Goal: Task Accomplishment & Management: Contribute content

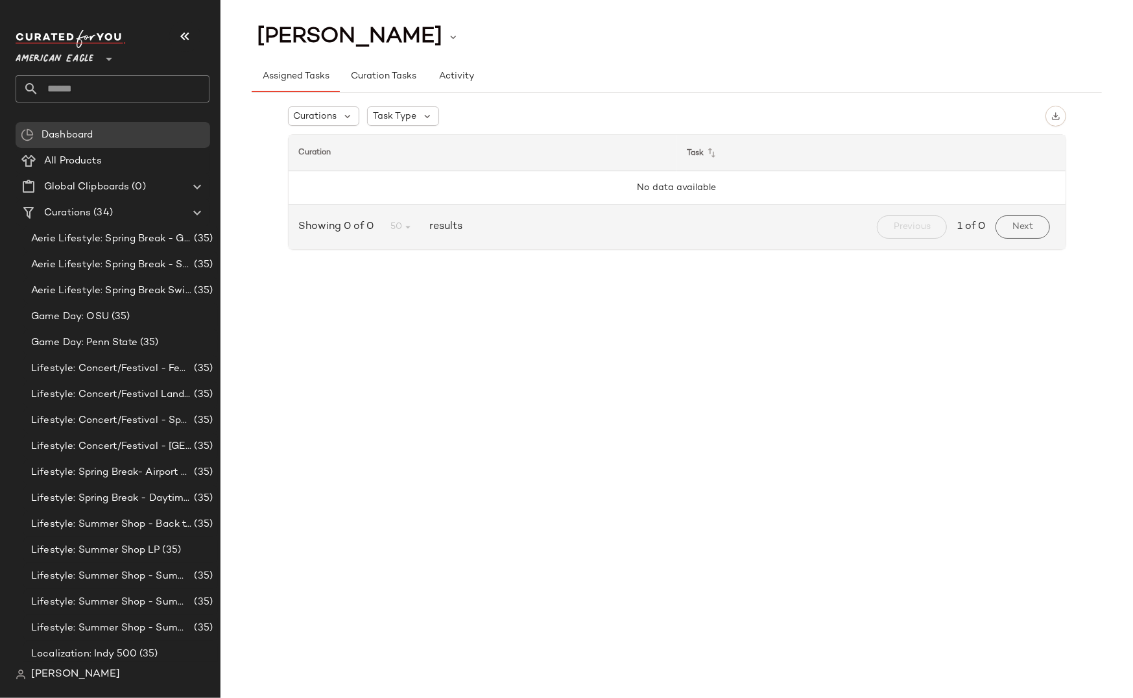
click at [84, 55] on span "American Eagle" at bounding box center [55, 55] width 78 height 23
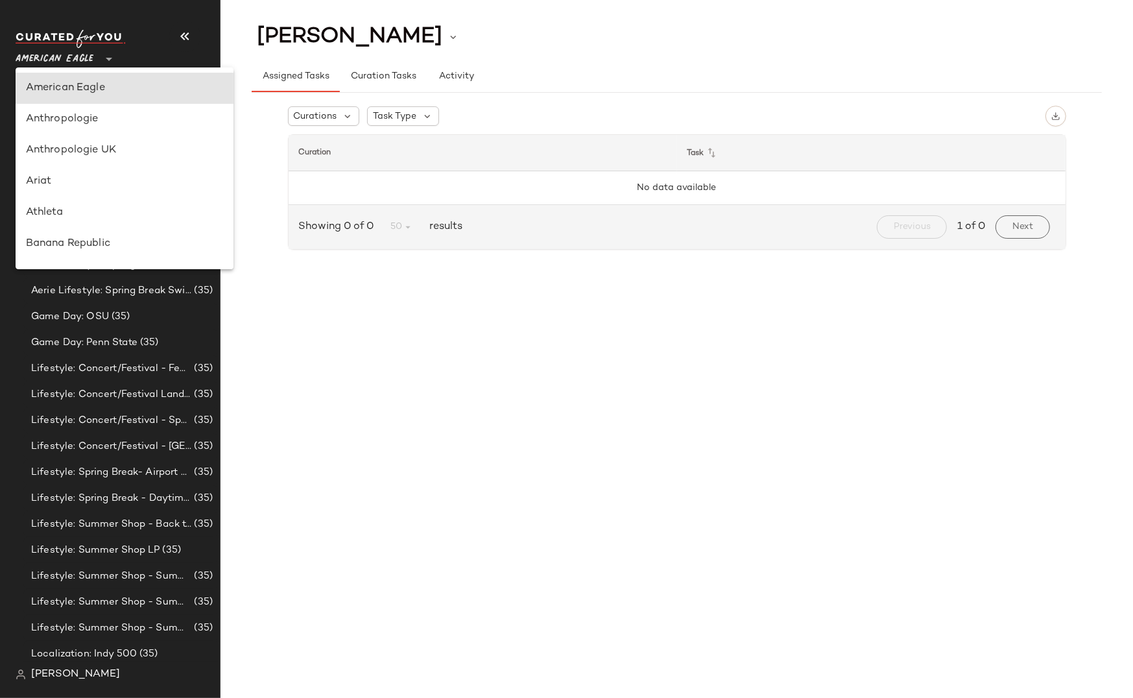
click at [68, 60] on span "American Eagle" at bounding box center [55, 55] width 78 height 23
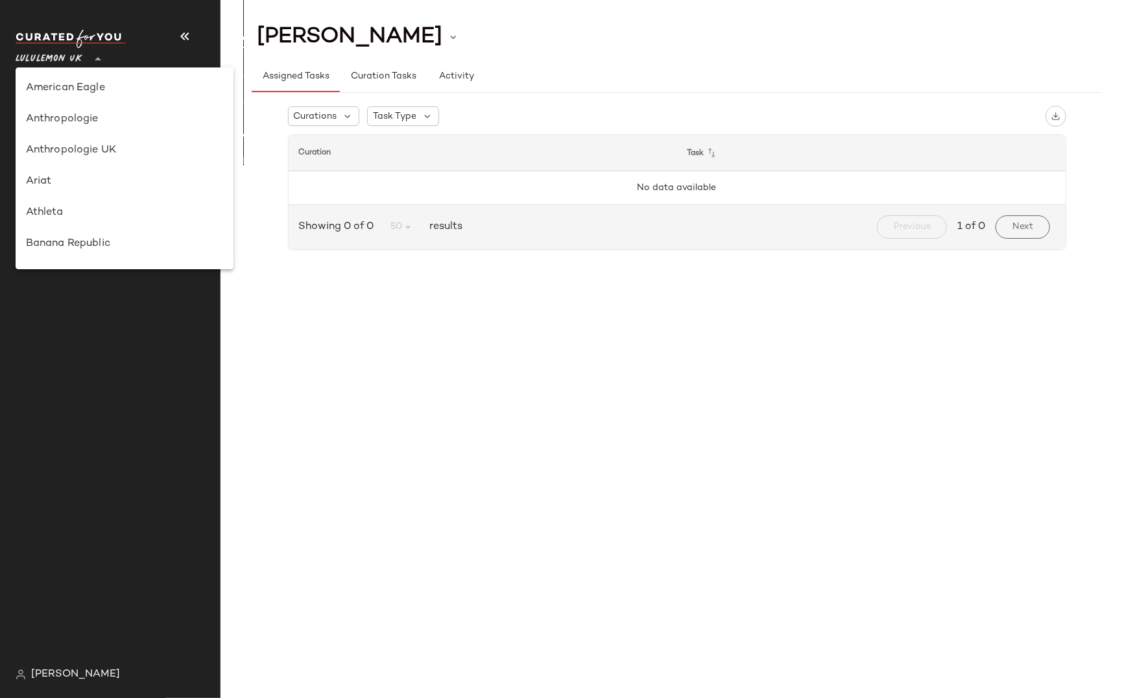
scroll to position [324, 0]
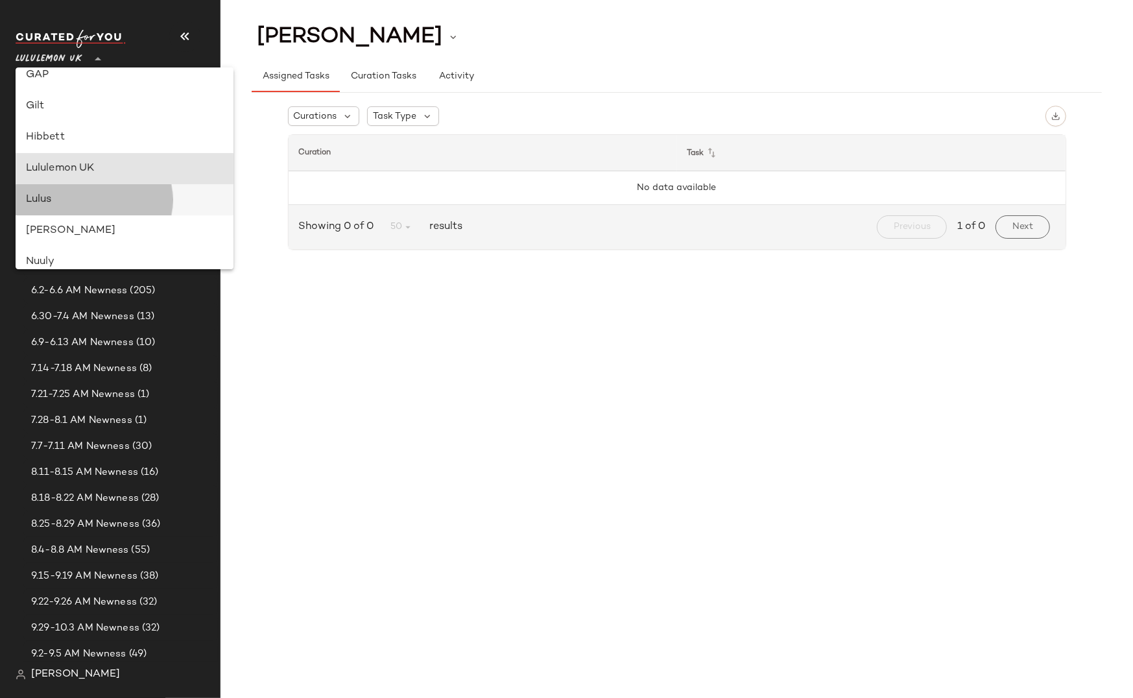
click at [50, 200] on div "Lulus" at bounding box center [124, 200] width 197 height 16
type input "**"
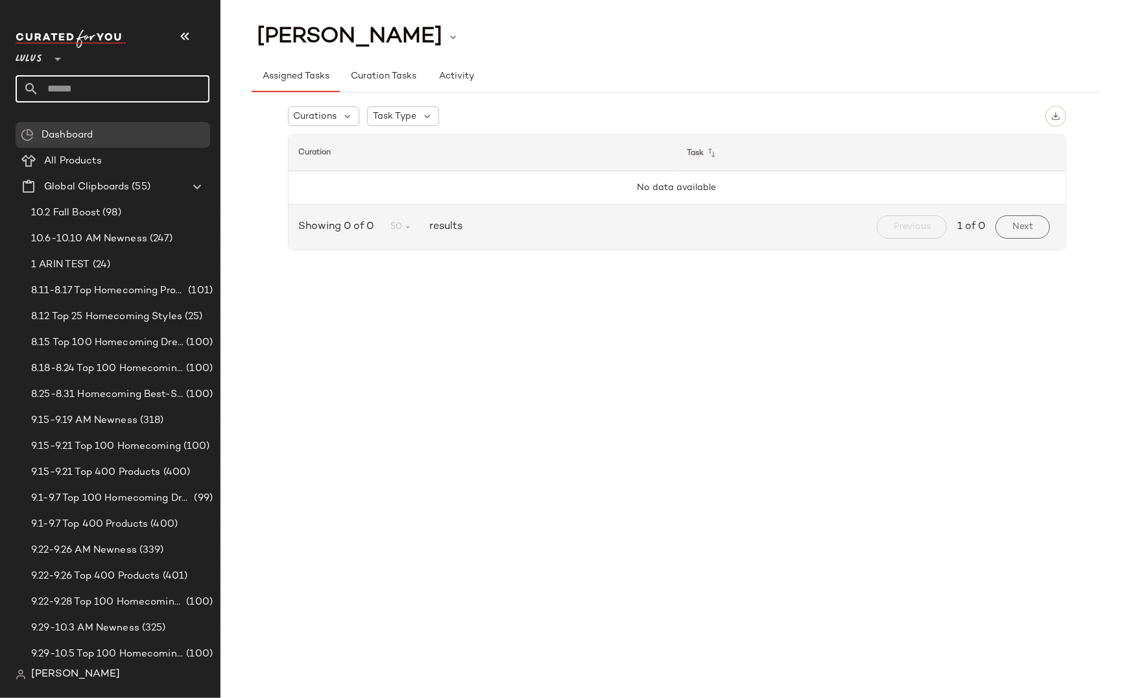
click at [71, 86] on input "text" at bounding box center [124, 88] width 171 height 27
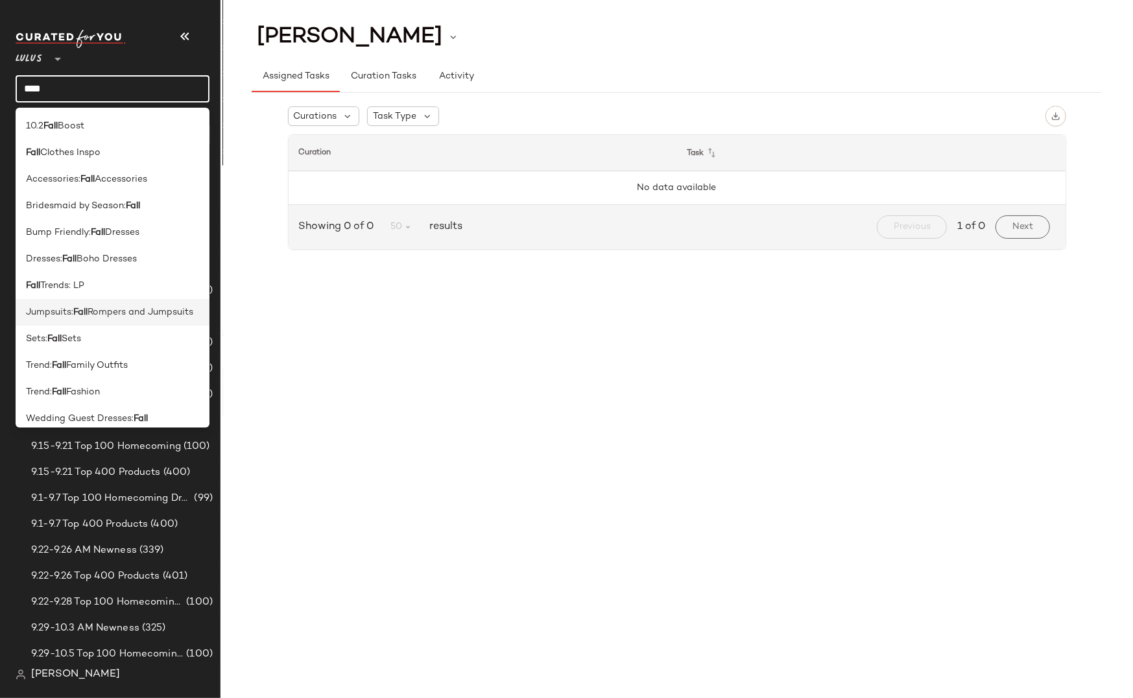
scroll to position [10, 0]
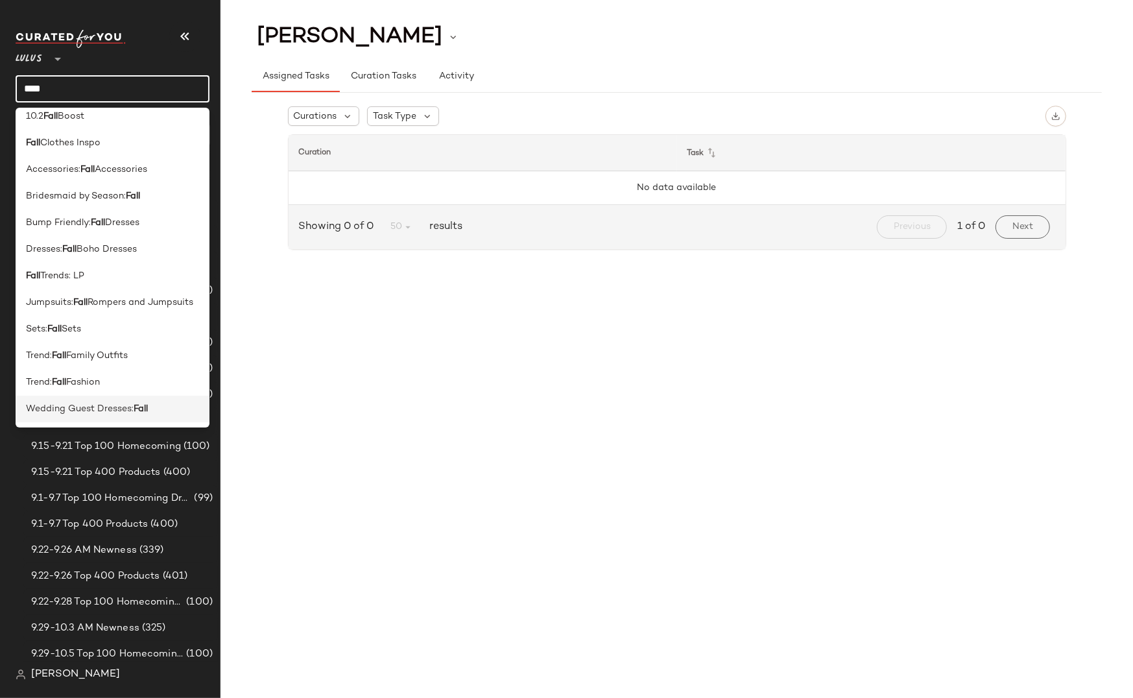
type input "****"
click at [92, 409] on span "Wedding Guest Dresses:" at bounding box center [80, 409] width 108 height 14
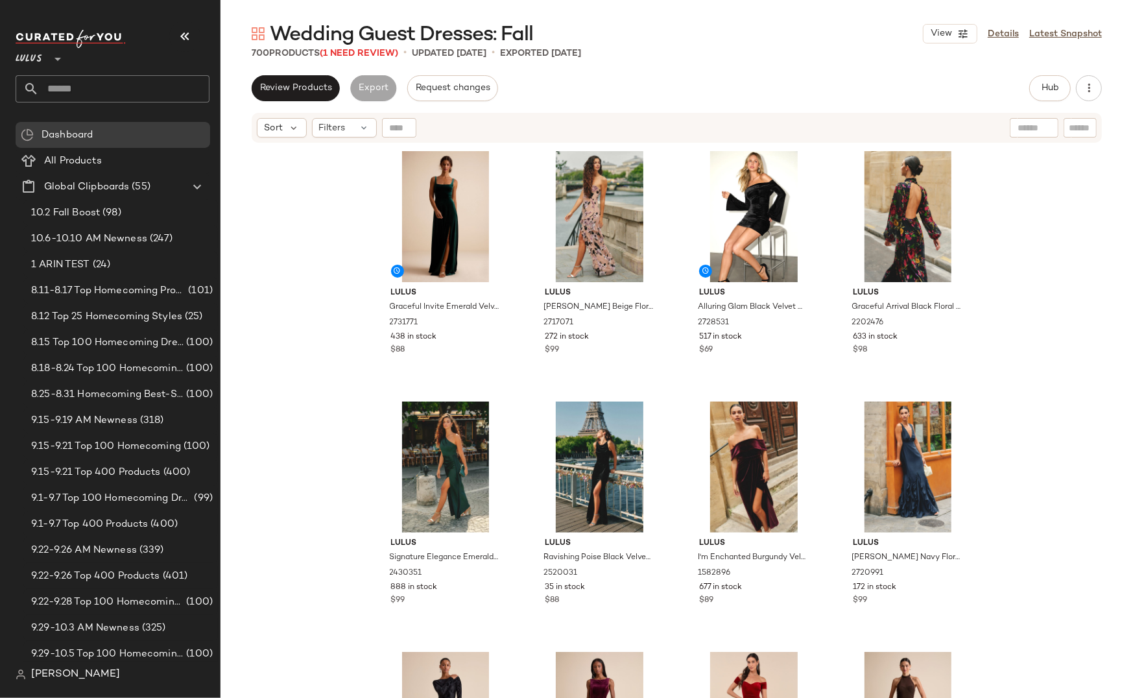
click at [1025, 285] on div "Lulus Graceful Invite Emerald Velvet Square Neck Lace-Up Maxi Dress 2731771 438…" at bounding box center [676, 437] width 912 height 586
click at [993, 301] on div "Lulus Graceful Invite Emerald Velvet Square Neck Lace-Up Maxi Dress 2731771 438…" at bounding box center [676, 437] width 912 height 586
click at [1000, 203] on div "Lulus Graceful Invite Emerald Velvet Square Neck Lace-Up Maxi Dress 2731771 438…" at bounding box center [676, 437] width 912 height 586
click at [1002, 230] on div "Lulus Graceful Invite Emerald Velvet Square Neck Lace-Up Maxi Dress 2731771 438…" at bounding box center [676, 437] width 912 height 586
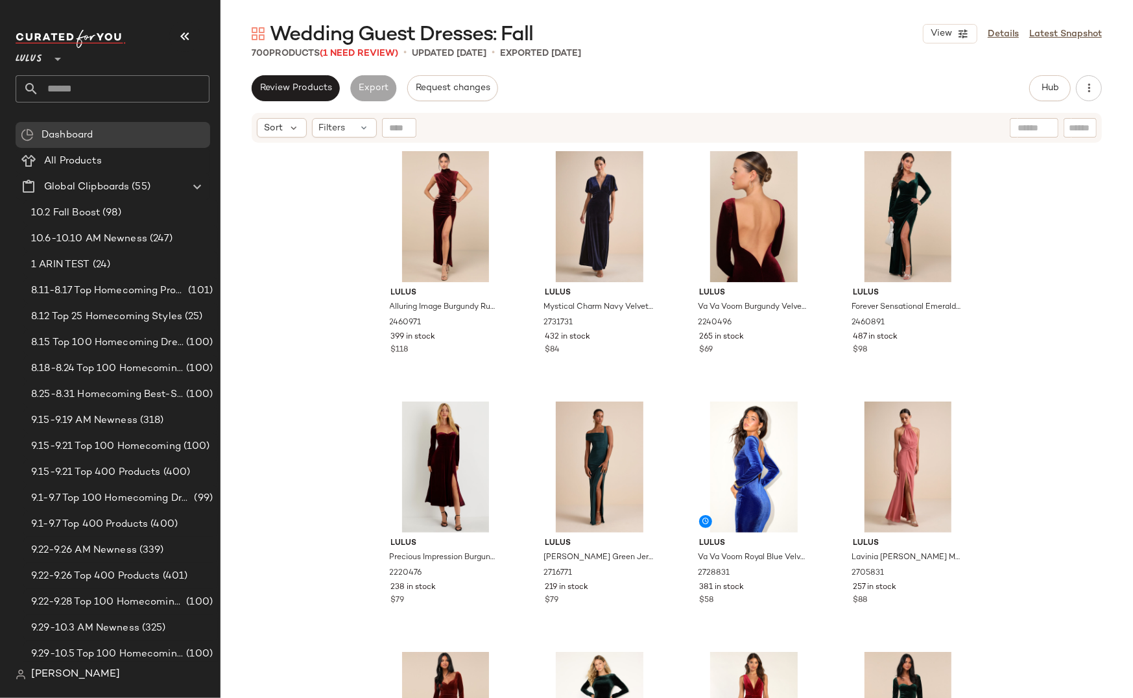
scroll to position [961, 0]
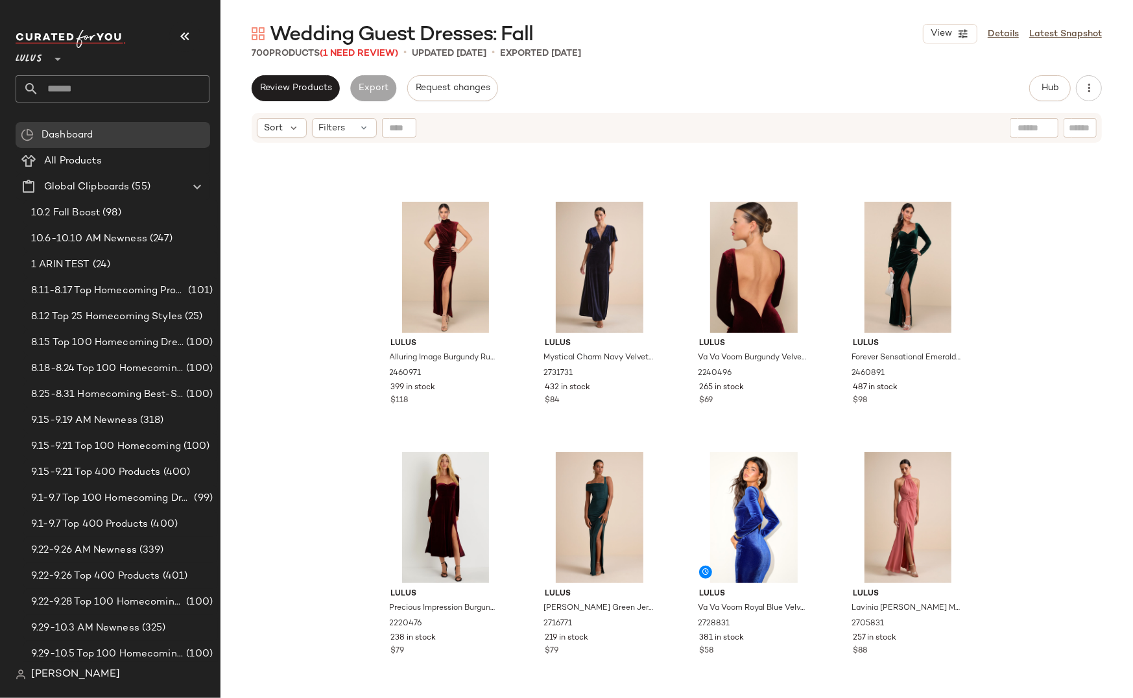
click at [328, 227] on div "Lulus Alluring Image Burgundy Ruched Velvet Mock Neck Maxi Dress 2460971 399 in…" at bounding box center [676, 437] width 912 height 586
click at [346, 248] on div "Lulus Alluring Image Burgundy Ruched Velvet Mock Neck Maxi Dress 2460971 399 in…" at bounding box center [676, 437] width 912 height 586
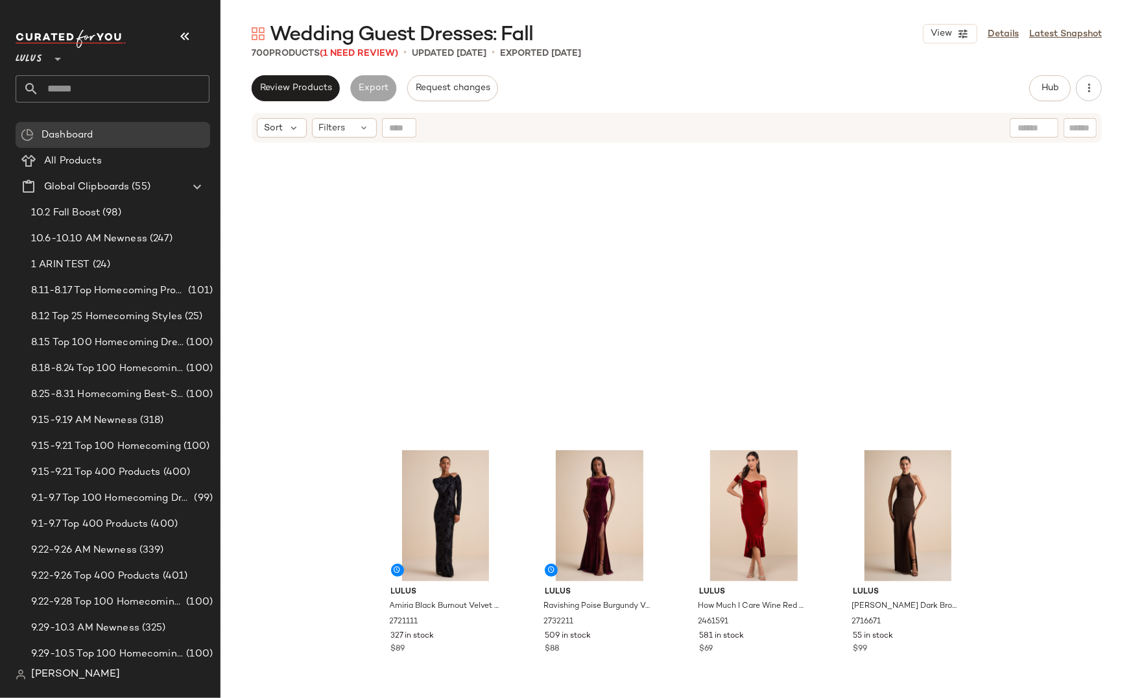
scroll to position [0, 0]
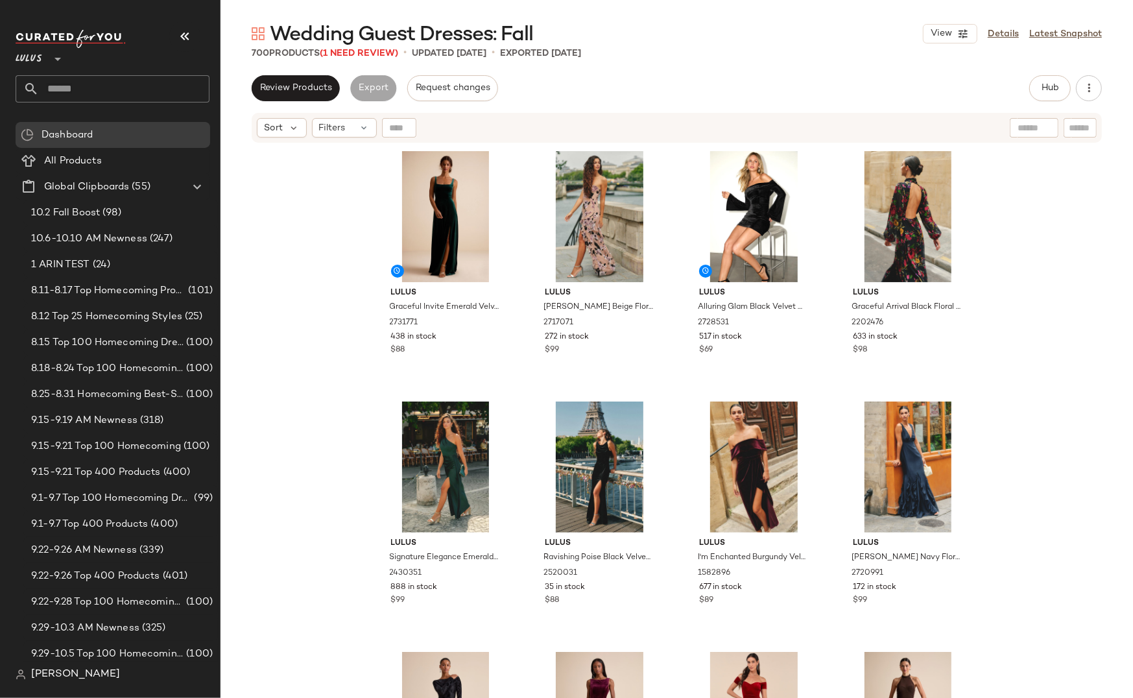
click at [329, 242] on div "Lulus Graceful Invite Emerald Velvet Square Neck Lace-Up Maxi Dress 2731771 438…" at bounding box center [676, 437] width 912 height 586
drag, startPoint x: 1024, startPoint y: 285, endPoint x: 1021, endPoint y: 339, distance: 53.9
click at [1024, 286] on div "Lulus Graceful Invite Emerald Velvet Square Neck Lace-Up Maxi Dress 2731771 438…" at bounding box center [676, 437] width 912 height 586
click at [1011, 336] on div "Lulus Graceful Invite Emerald Velvet Square Neck Lace-Up Maxi Dress 2731771 438…" at bounding box center [676, 437] width 912 height 586
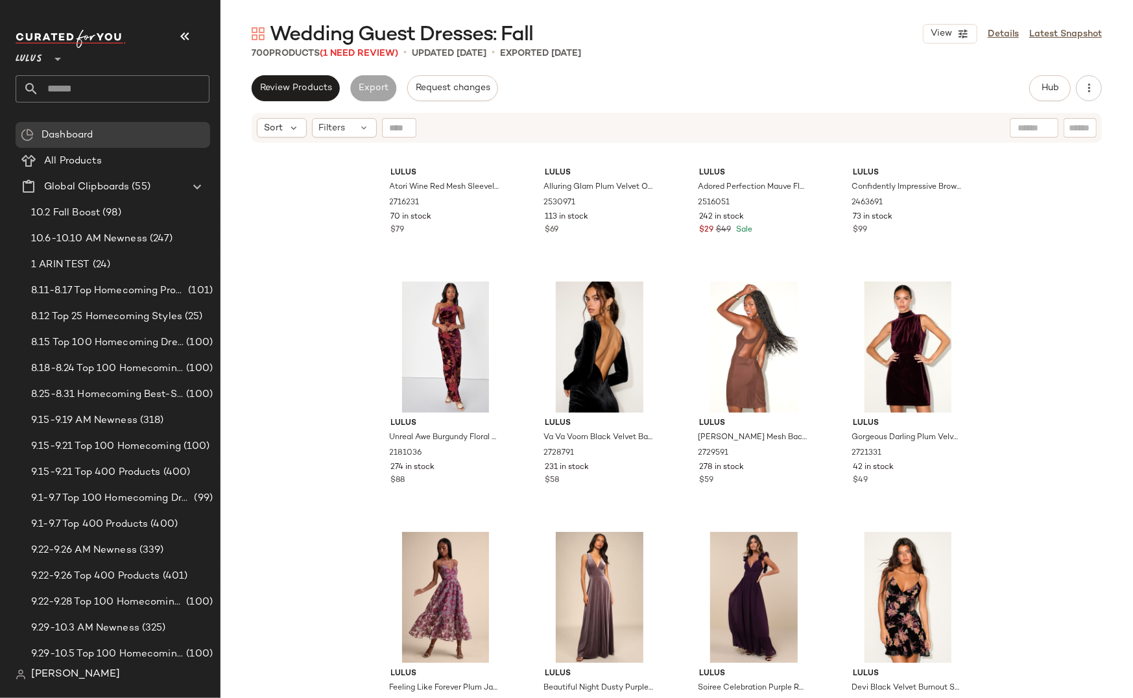
scroll to position [3440, 0]
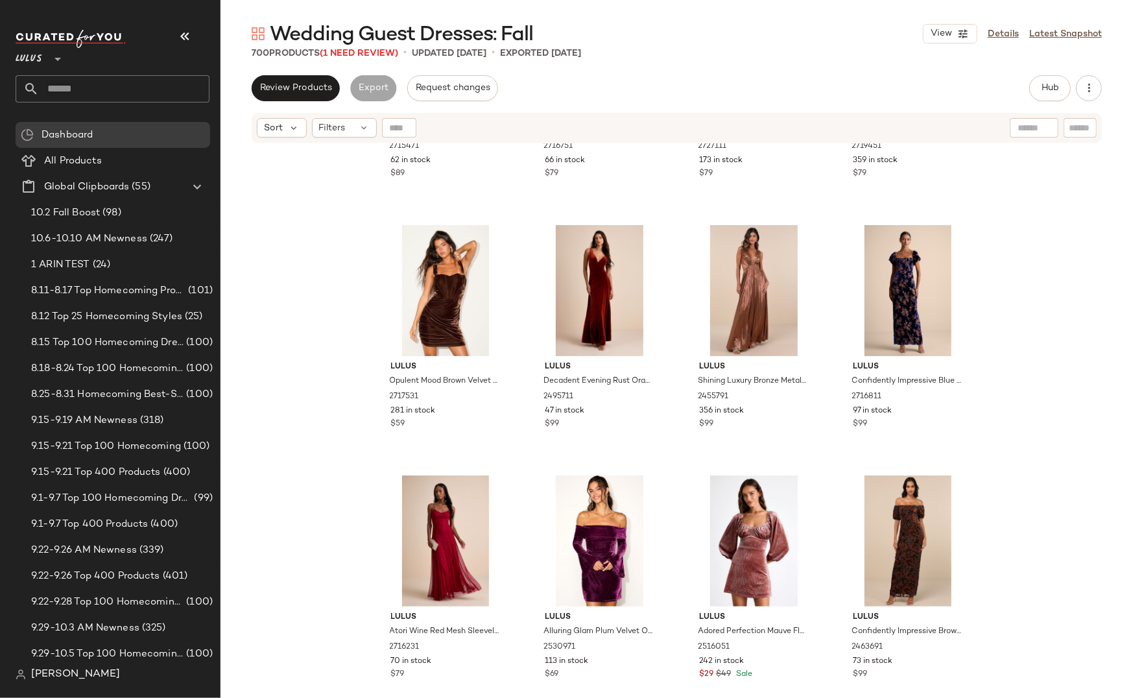
click at [306, 252] on div "Lulus [PERSON_NAME] Jersey Knit Keyhole Cutout Sash Maxi Dress 2715471 62 in st…" at bounding box center [676, 437] width 912 height 586
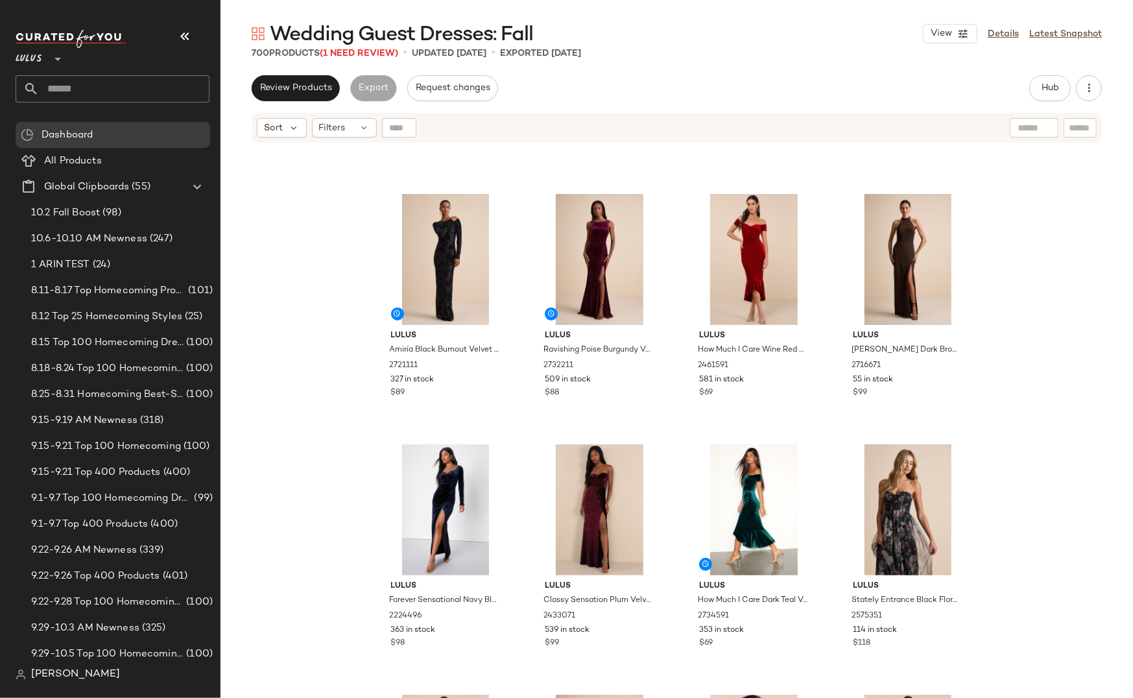
scroll to position [0, 0]
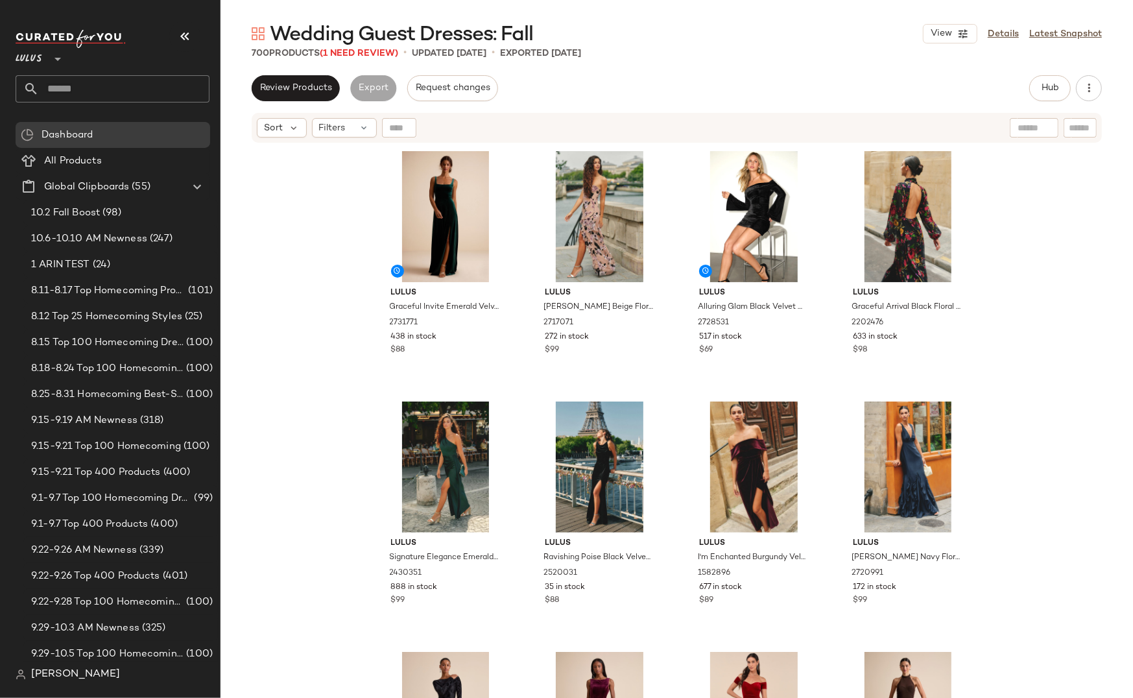
click at [341, 228] on div "Lulus Graceful Invite Emerald Velvet Square Neck Lace-Up Maxi Dress 2731771 438…" at bounding box center [676, 437] width 912 height 586
click at [352, 289] on div "Lulus Graceful Invite Emerald Velvet Square Neck Lace-Up Maxi Dress 2731771 438…" at bounding box center [676, 437] width 912 height 586
click at [349, 338] on div "Lulus Graceful Invite Emerald Velvet Square Neck Lace-Up Maxi Dress 2731771 438…" at bounding box center [676, 437] width 912 height 586
click at [346, 349] on div "Lulus Graceful Invite Emerald Velvet Square Neck Lace-Up Maxi Dress 2731771 438…" at bounding box center [676, 437] width 912 height 586
click at [350, 312] on div "Lulus Graceful Invite Emerald Velvet Square Neck Lace-Up Maxi Dress 2731771 438…" at bounding box center [676, 437] width 912 height 586
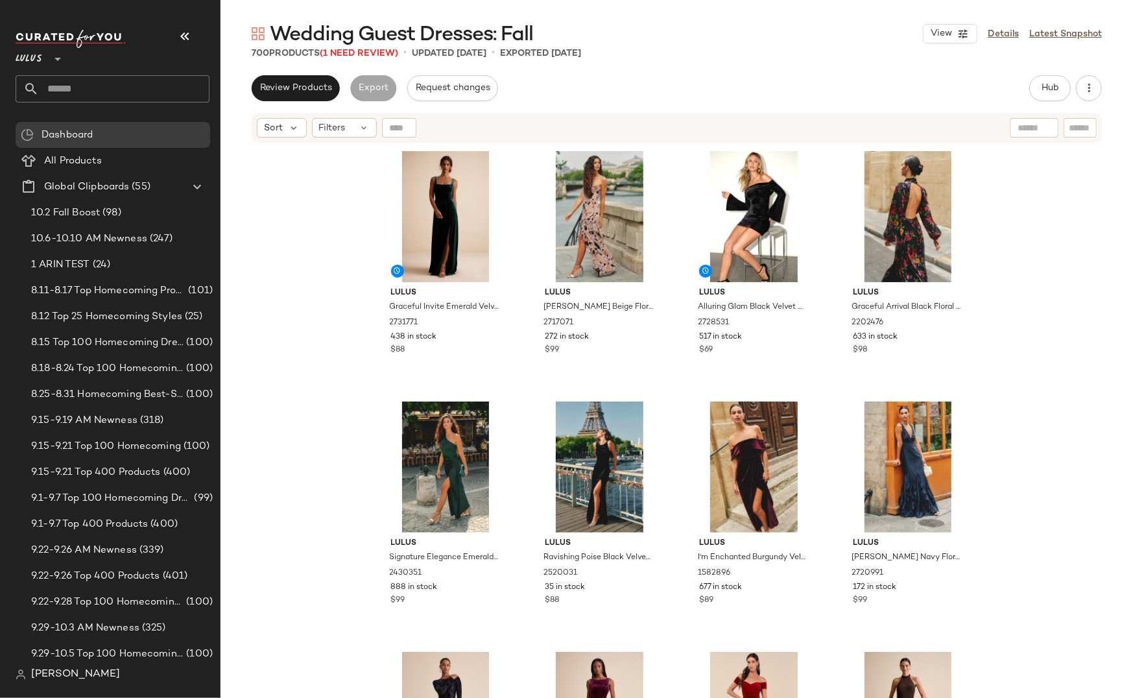
click at [341, 300] on div "Lulus Graceful Invite Emerald Velvet Square Neck Lace-Up Maxi Dress 2731771 438…" at bounding box center [676, 437] width 912 height 586
click at [1015, 242] on div "Lulus Graceful Invite Emerald Velvet Square Neck Lace-Up Maxi Dress 2731771 438…" at bounding box center [676, 437] width 912 height 586
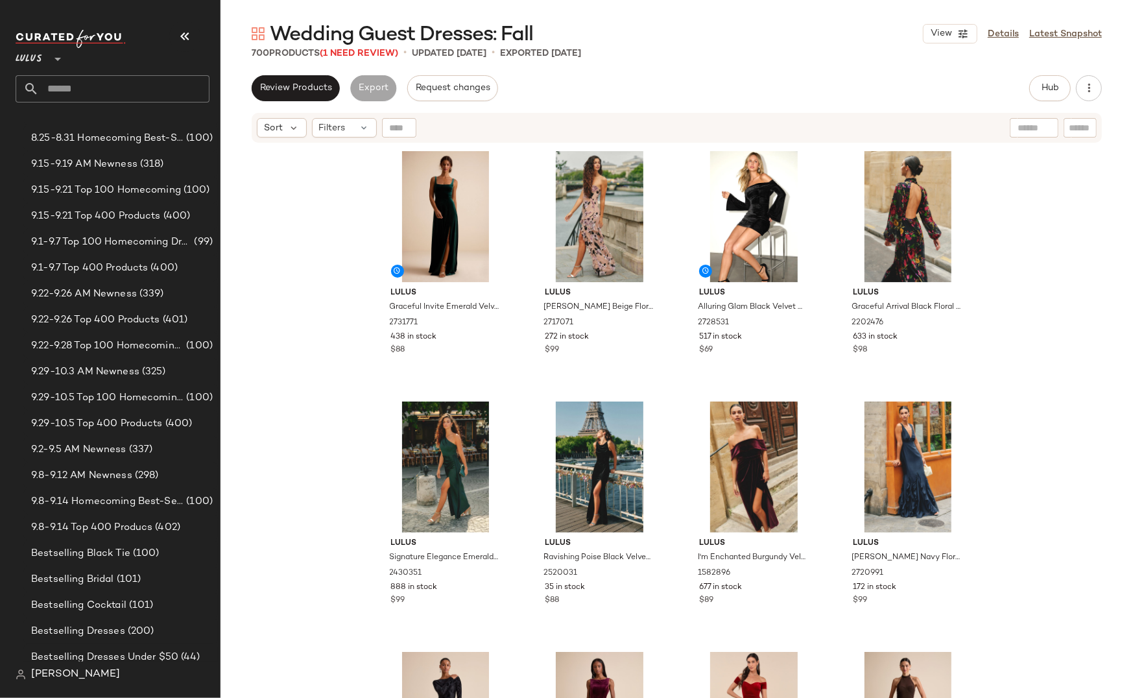
scroll to position [322, 0]
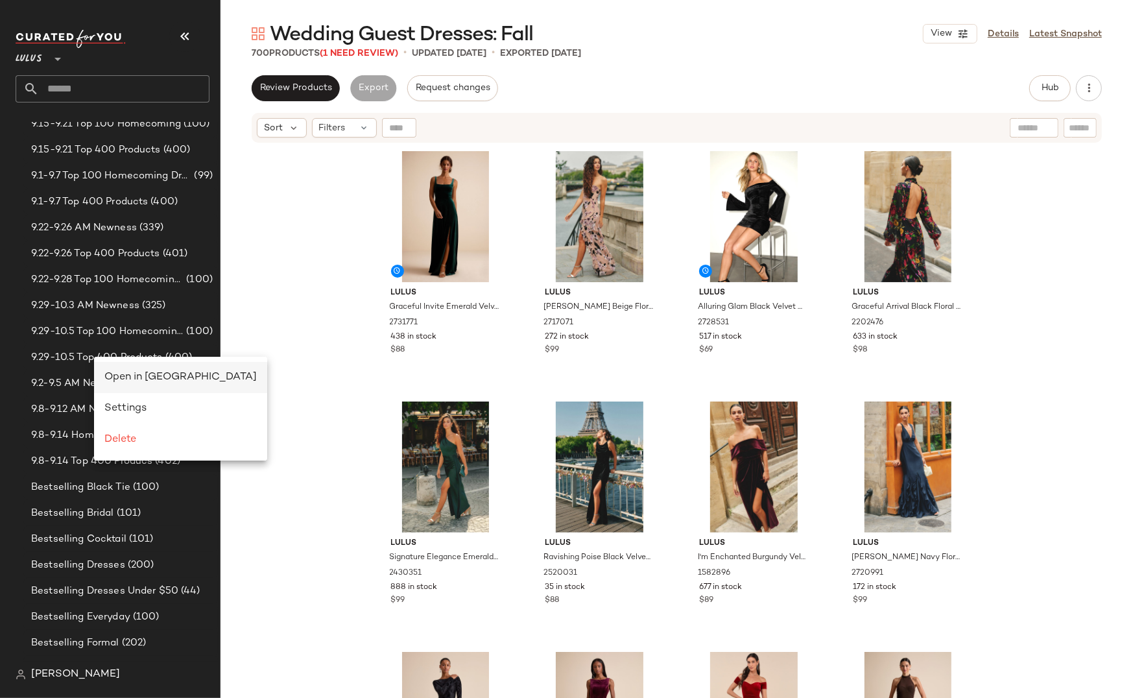
click at [148, 377] on span "Open in [GEOGRAPHIC_DATA]" at bounding box center [180, 376] width 152 height 11
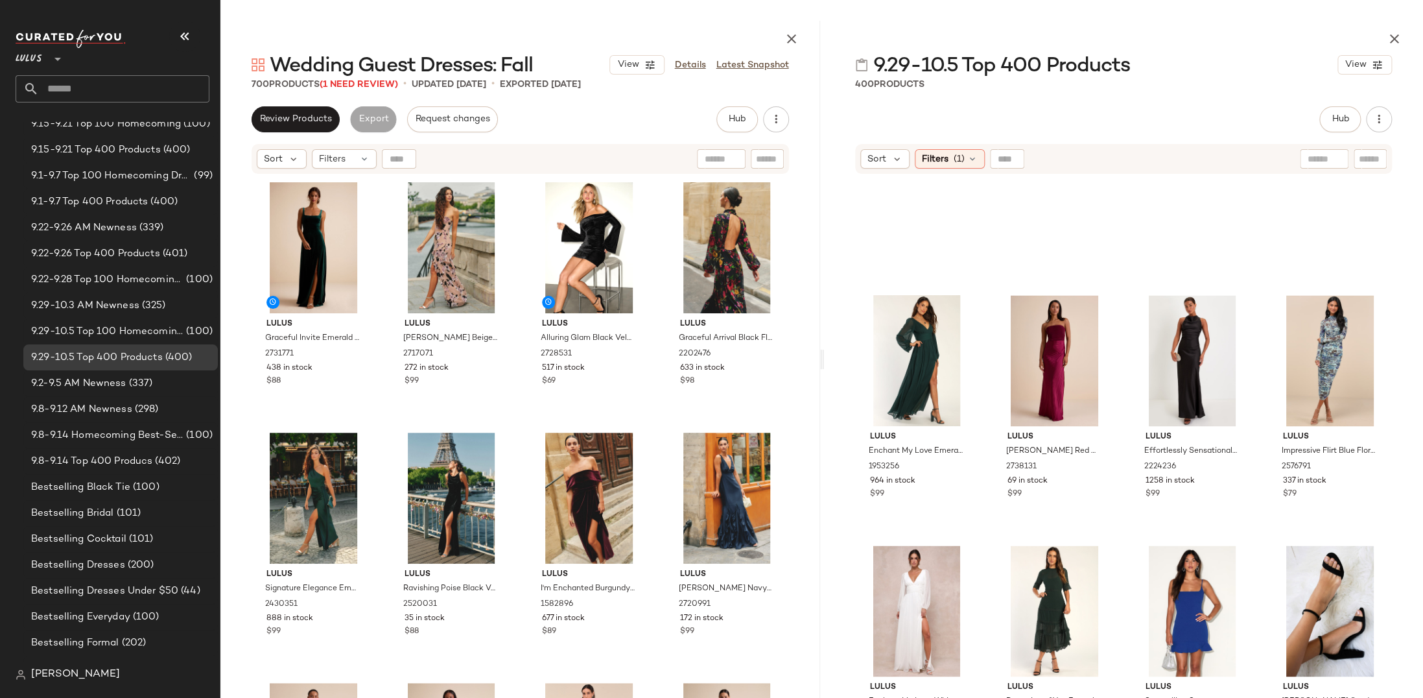
scroll to position [4411, 0]
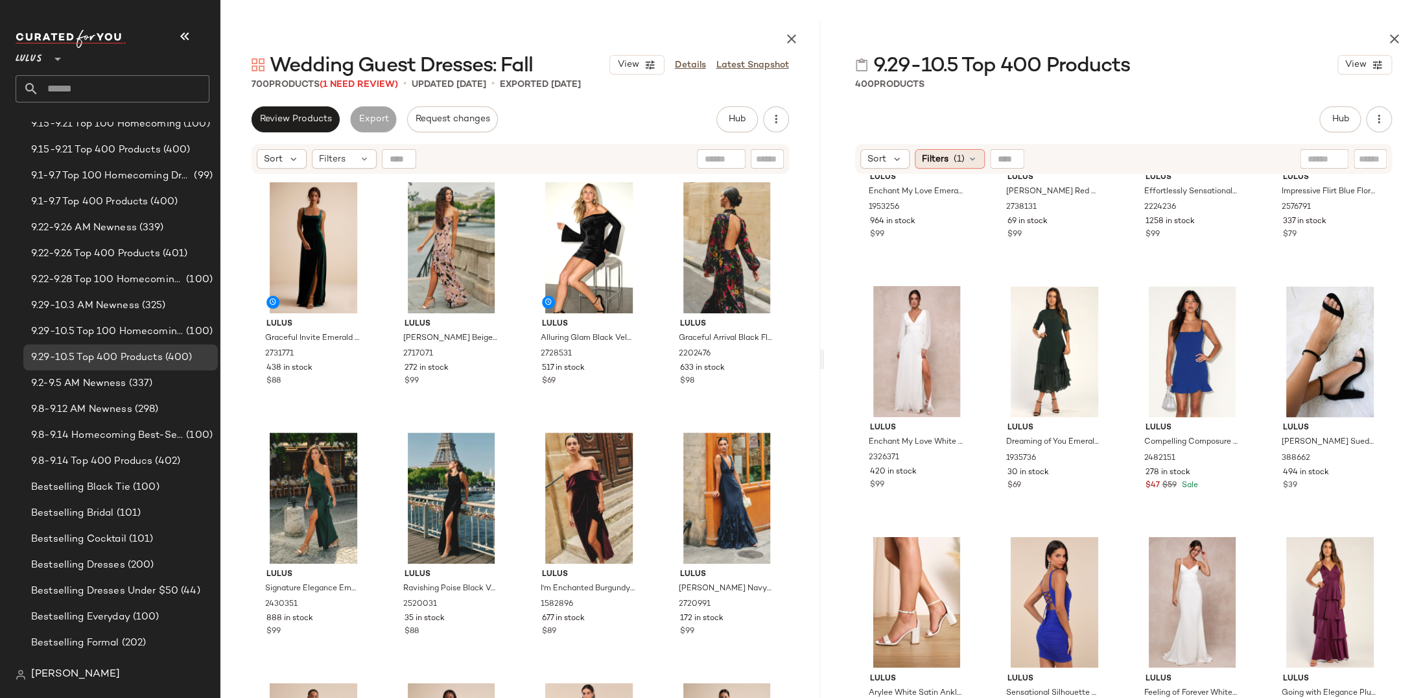
click at [958, 164] on span "(1)" at bounding box center [959, 159] width 11 height 14
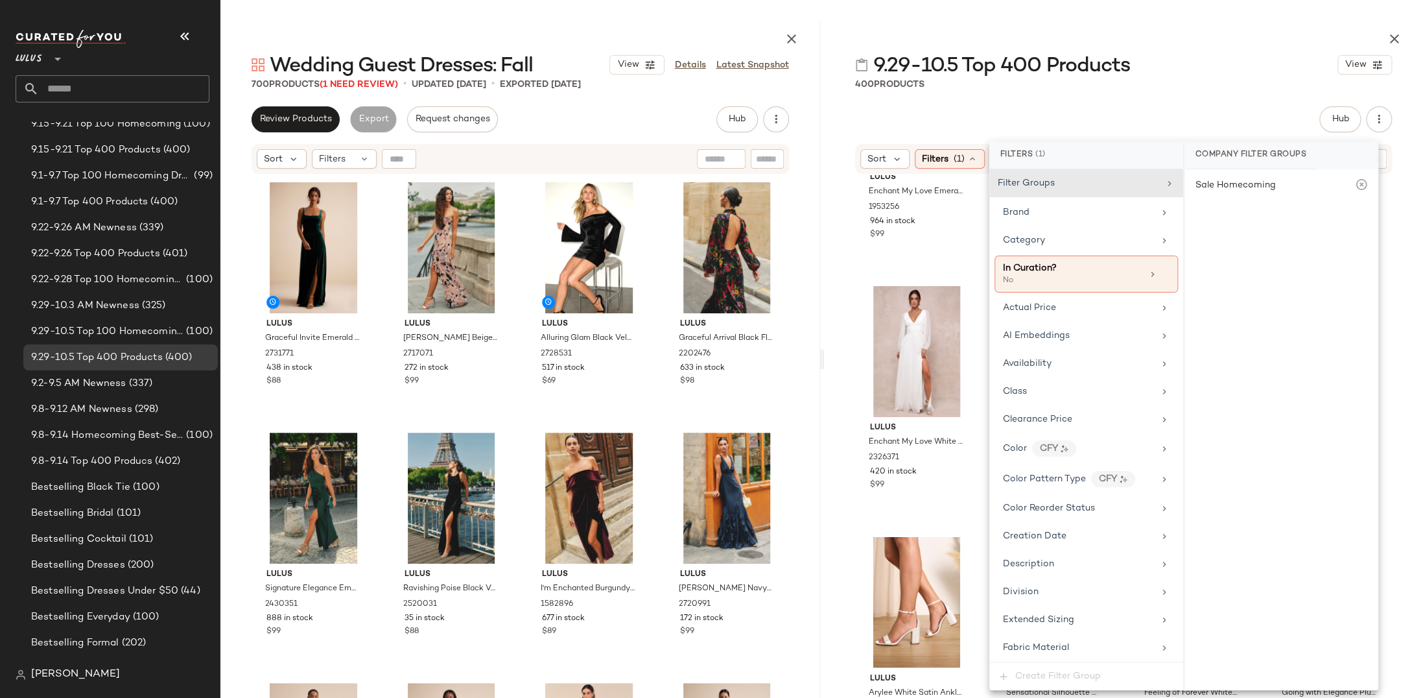
click at [1132, 120] on div "Hub Send for Review External Review Internal Review Cancel Send for Review Revi…" at bounding box center [1123, 119] width 537 height 26
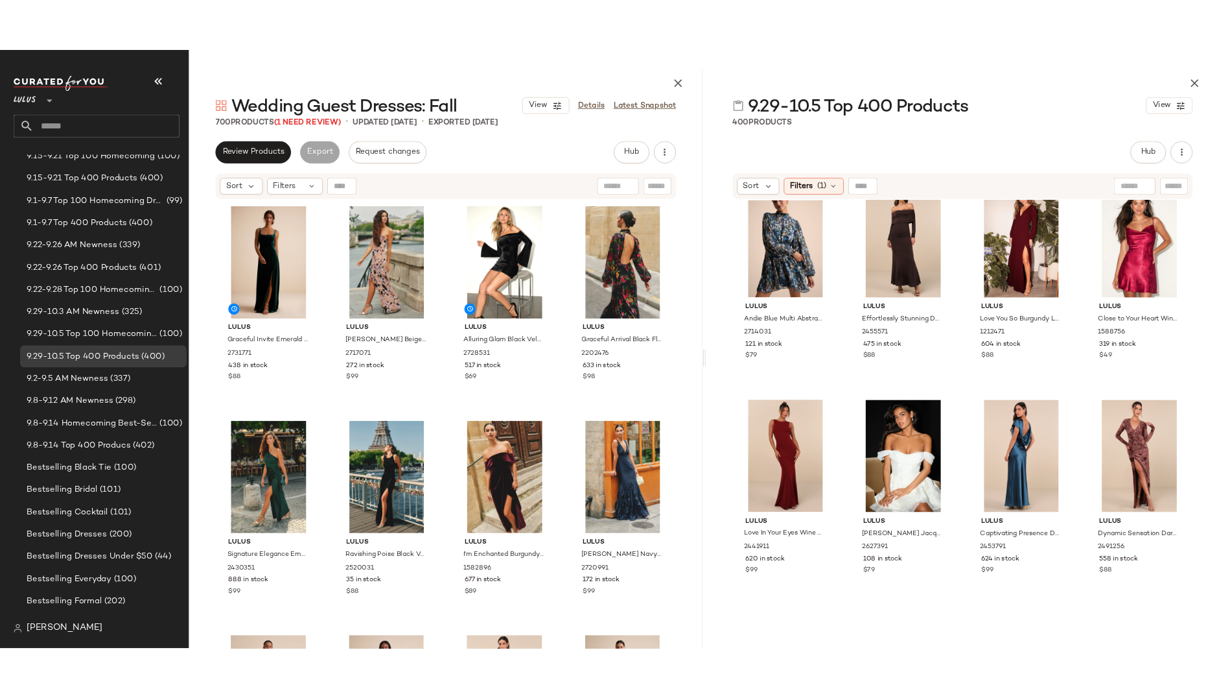
scroll to position [8140, 0]
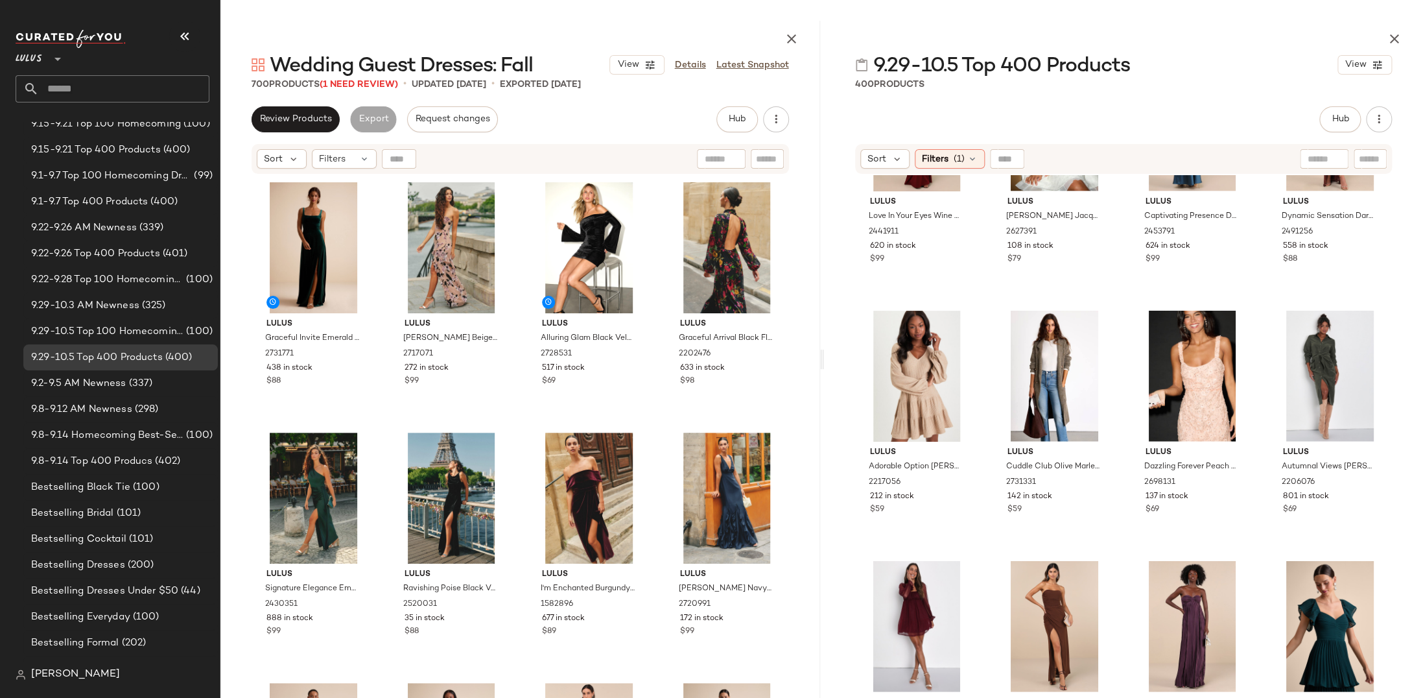
click at [1132, 79] on div "400 Products" at bounding box center [1124, 84] width 600 height 13
click at [1132, 82] on div "400 Products" at bounding box center [1124, 84] width 600 height 13
click at [1132, 62] on div "9.29-10.5 Top 400 Products View" at bounding box center [1124, 65] width 600 height 26
click at [1132, 12] on main "Wedding Guest Dresses: Fall View Details Latest Snapshot 700 Products (1 Need R…" at bounding box center [711, 349] width 1423 height 698
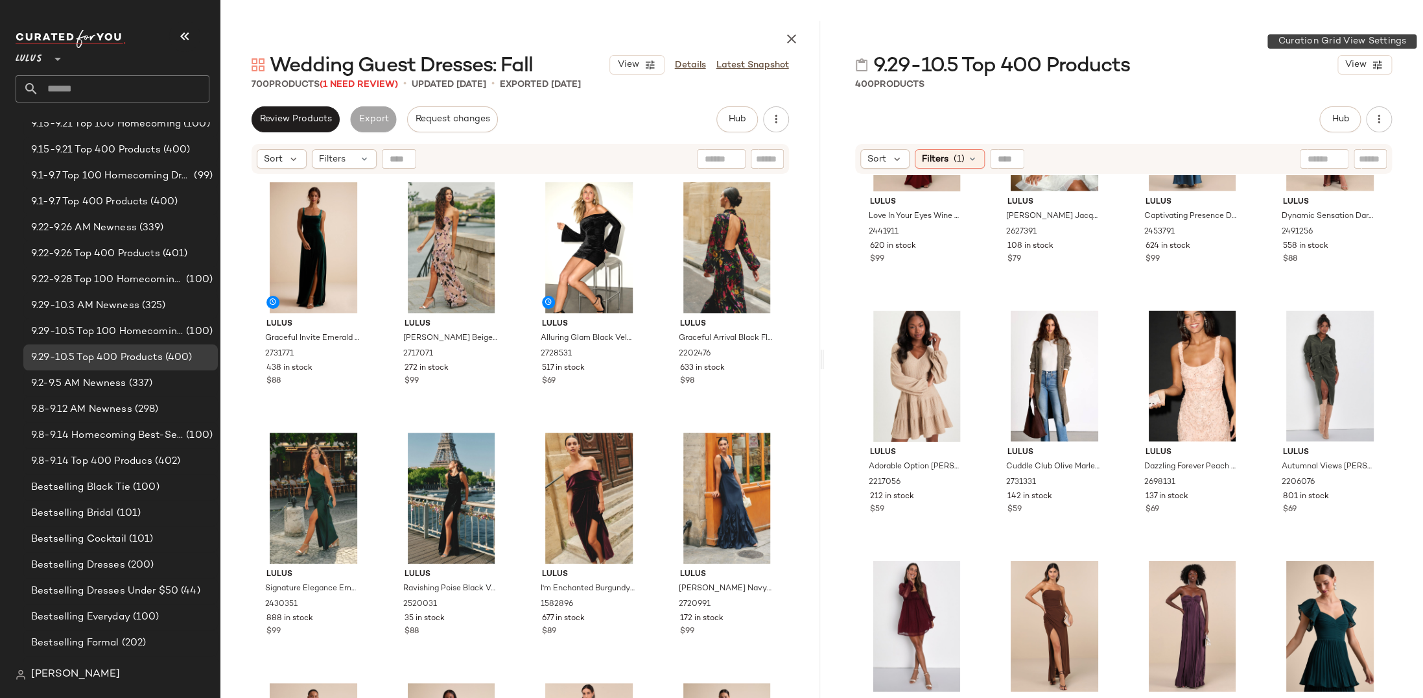
click at [1132, 80] on div "400 Products" at bounding box center [1124, 84] width 600 height 13
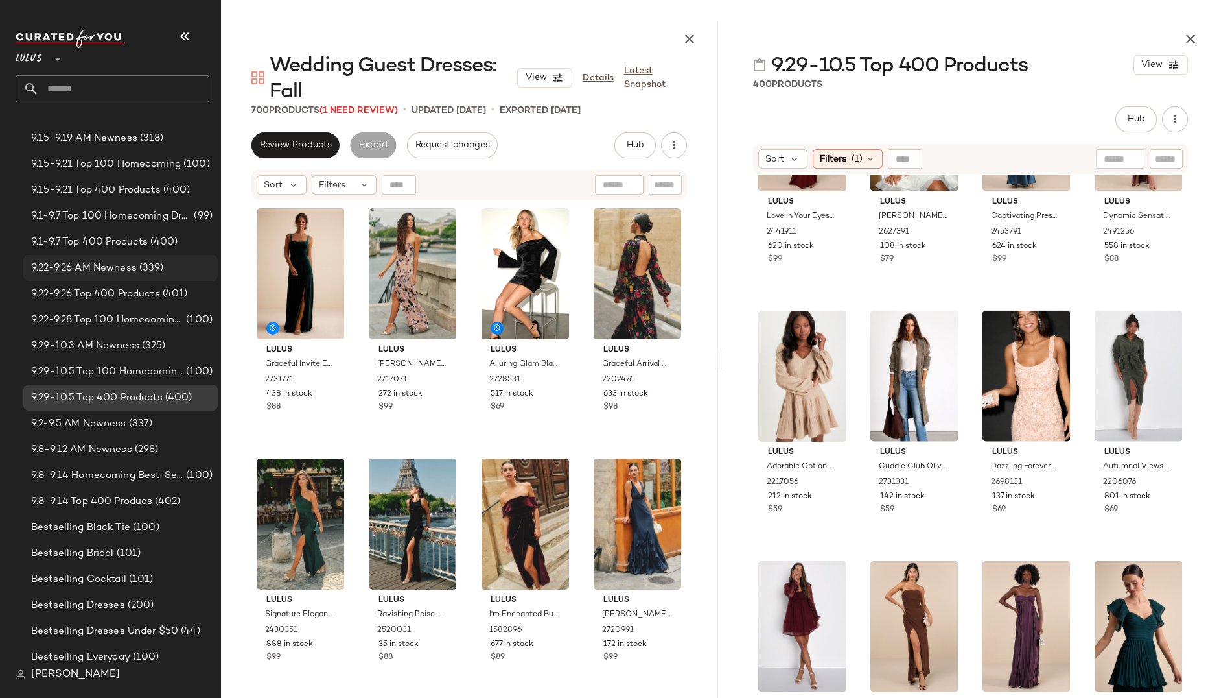
scroll to position [0, 0]
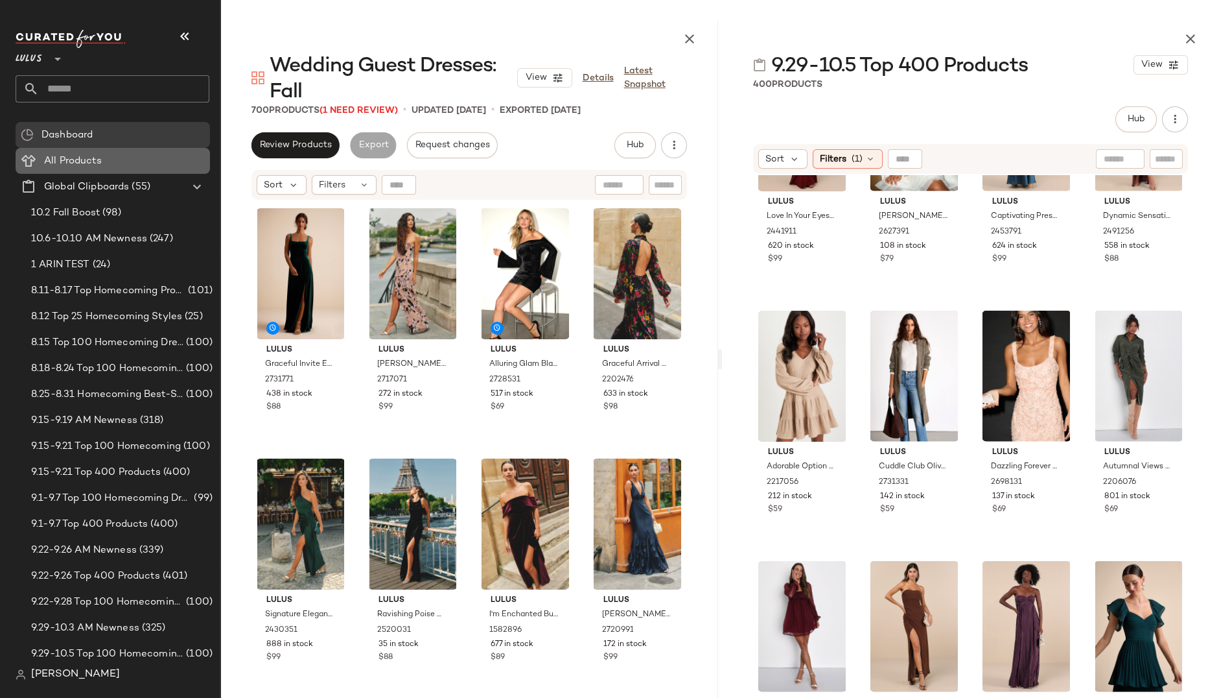
click at [82, 158] on span "All Products" at bounding box center [73, 161] width 58 height 15
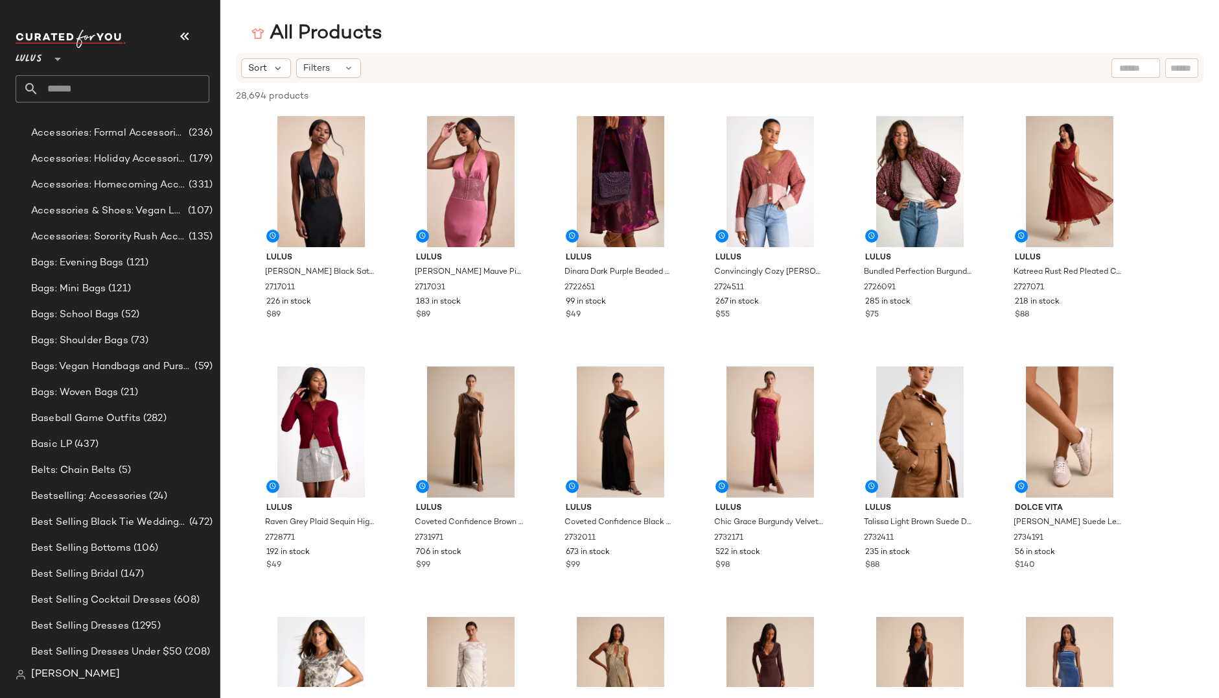
scroll to position [1347, 0]
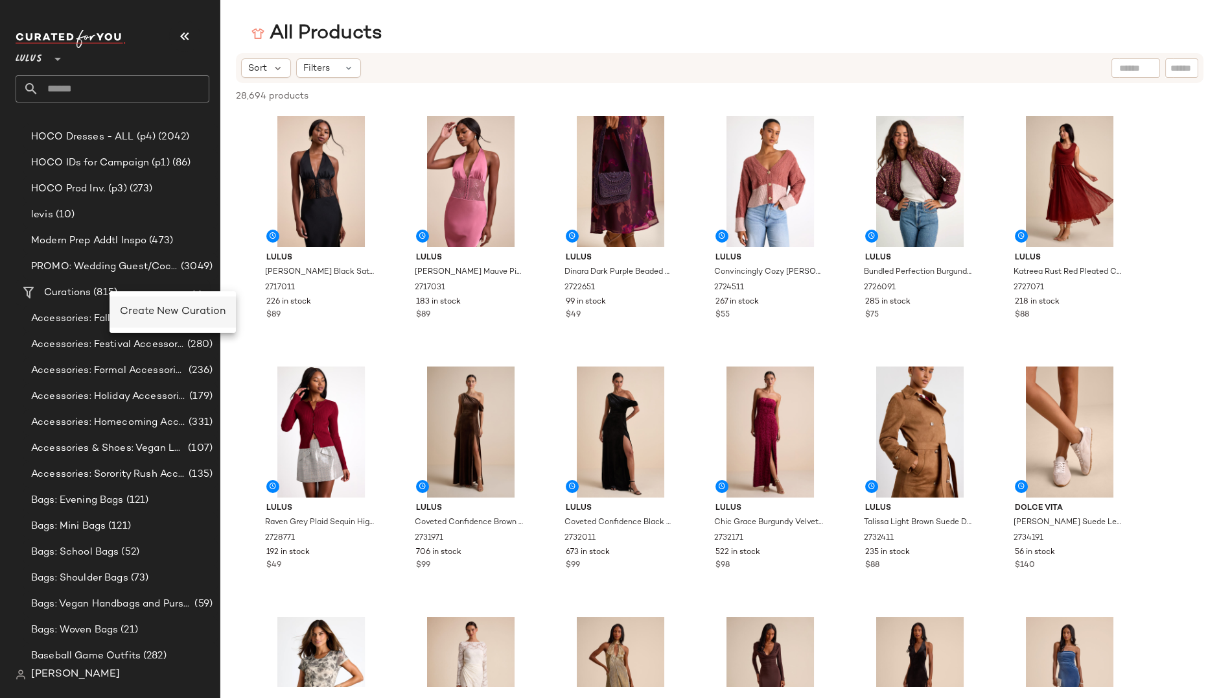
click at [198, 312] on span "Create New Curation" at bounding box center [173, 311] width 106 height 11
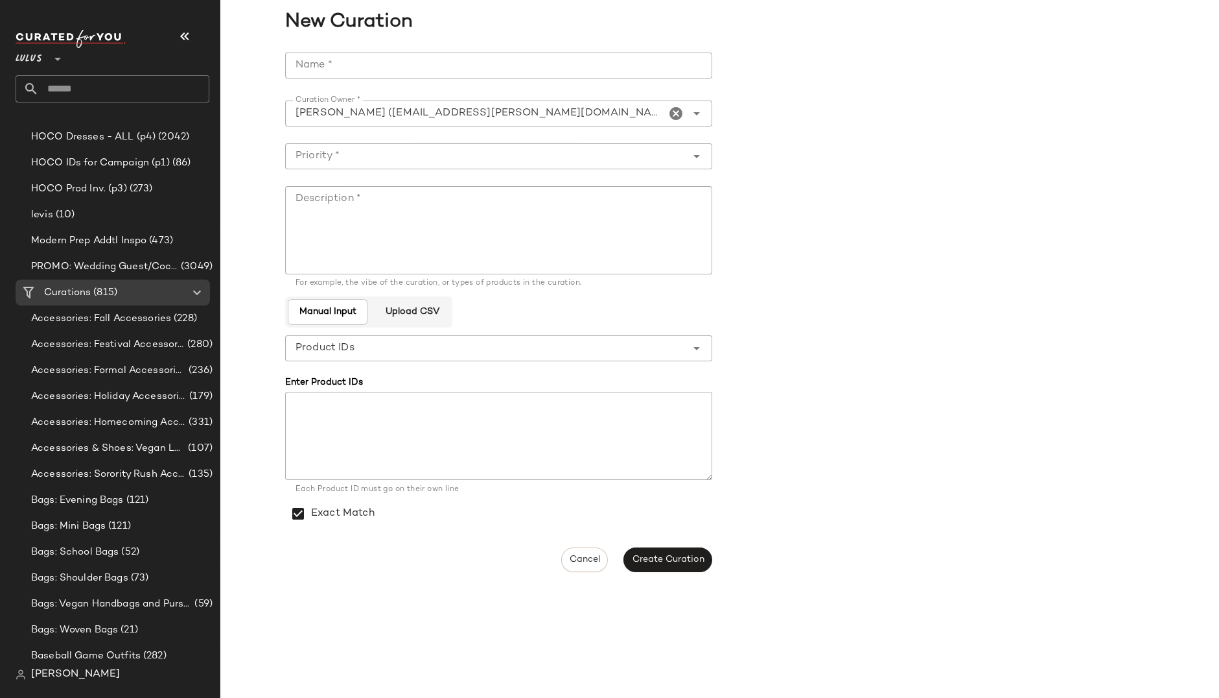
click at [332, 63] on input "Name *" at bounding box center [498, 66] width 427 height 26
type input "*******"
click at [351, 160] on input "Priority *" at bounding box center [485, 156] width 401 height 16
click at [936, 178] on form "**********" at bounding box center [719, 312] width 869 height 535
click at [397, 156] on input "Priority *" at bounding box center [485, 156] width 401 height 16
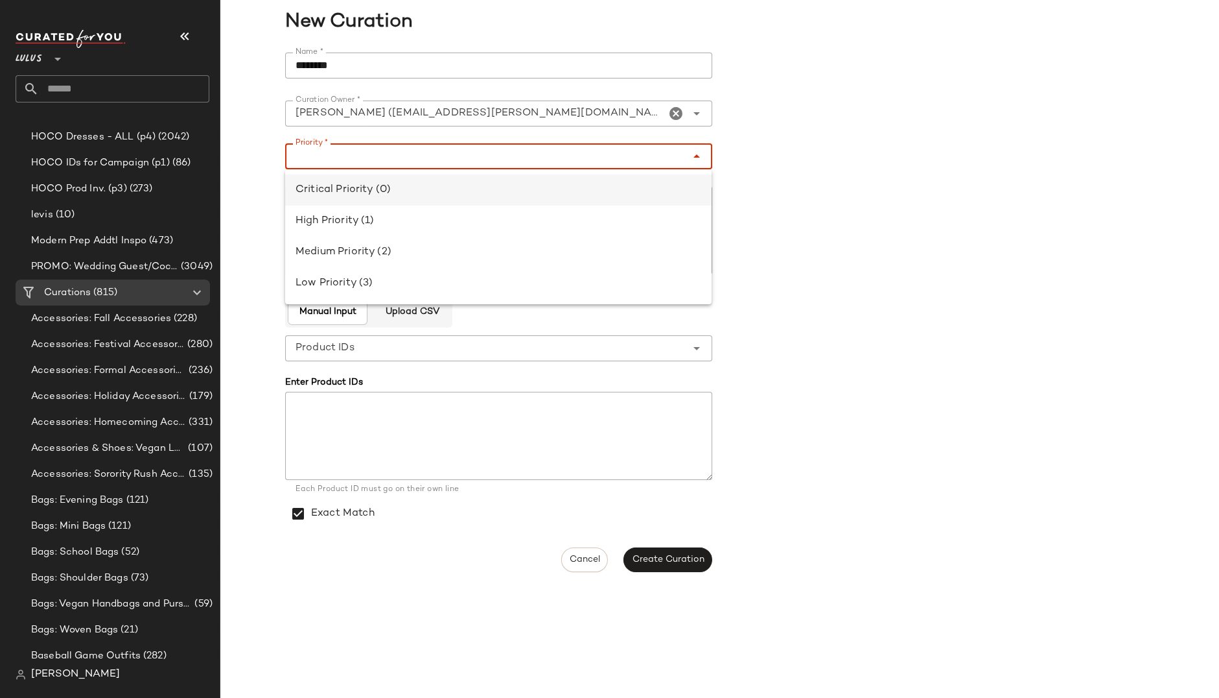
click at [380, 191] on div "Critical Priority (0)" at bounding box center [499, 190] width 406 height 16
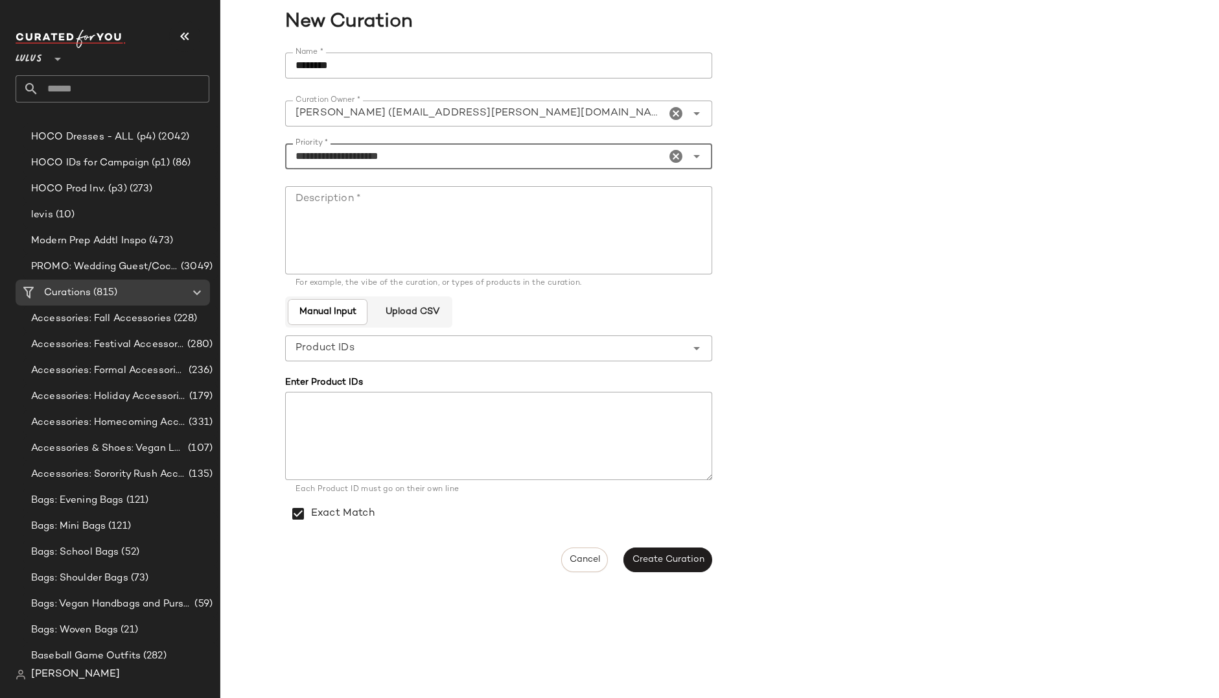
click at [806, 174] on form "**********" at bounding box center [719, 312] width 869 height 535
click at [532, 162] on input "**********" at bounding box center [475, 156] width 381 height 16
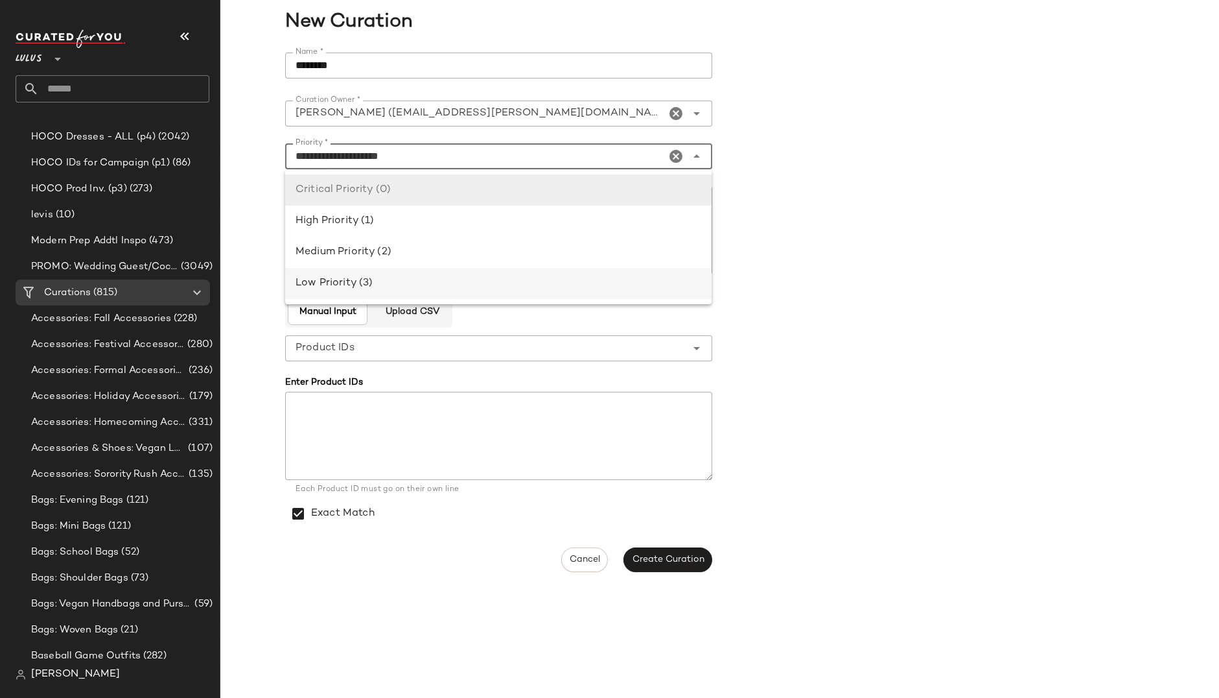
click at [327, 286] on div "Low Priority (3)" at bounding box center [499, 284] width 406 height 16
type input "**********"
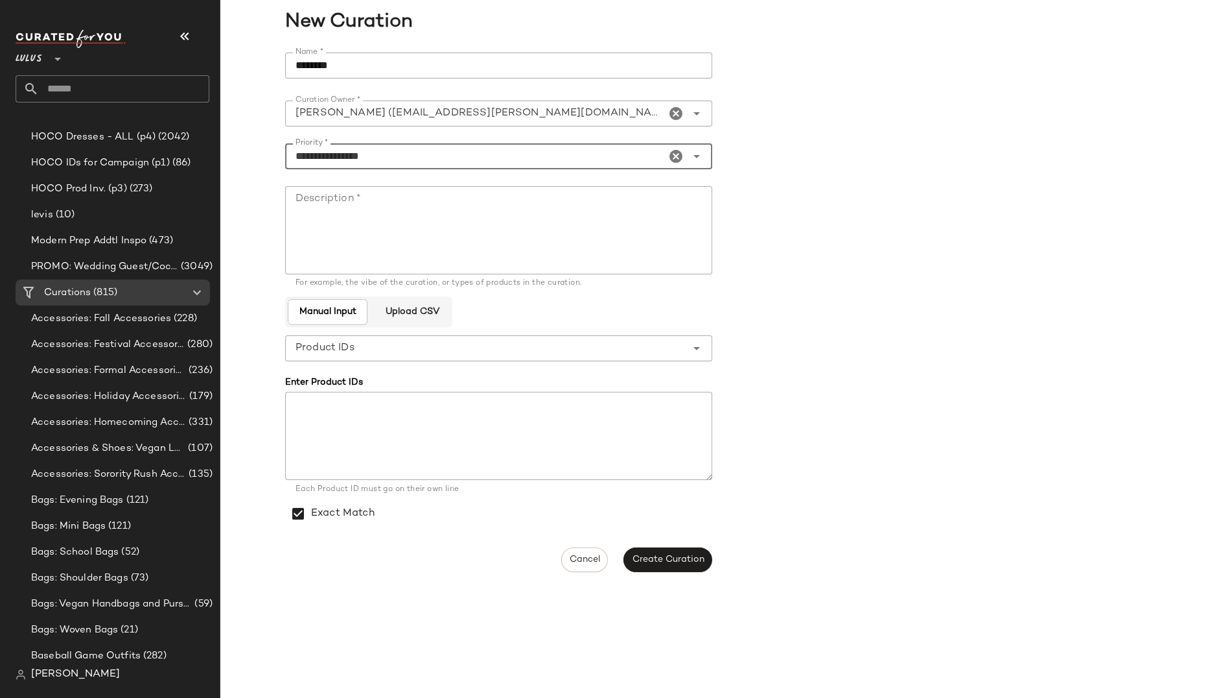
click at [845, 181] on form "**********" at bounding box center [719, 312] width 869 height 535
click at [428, 209] on textarea "Description *" at bounding box center [498, 230] width 427 height 88
type textarea "******"
click at [655, 559] on span "Create Curation" at bounding box center [667, 559] width 73 height 10
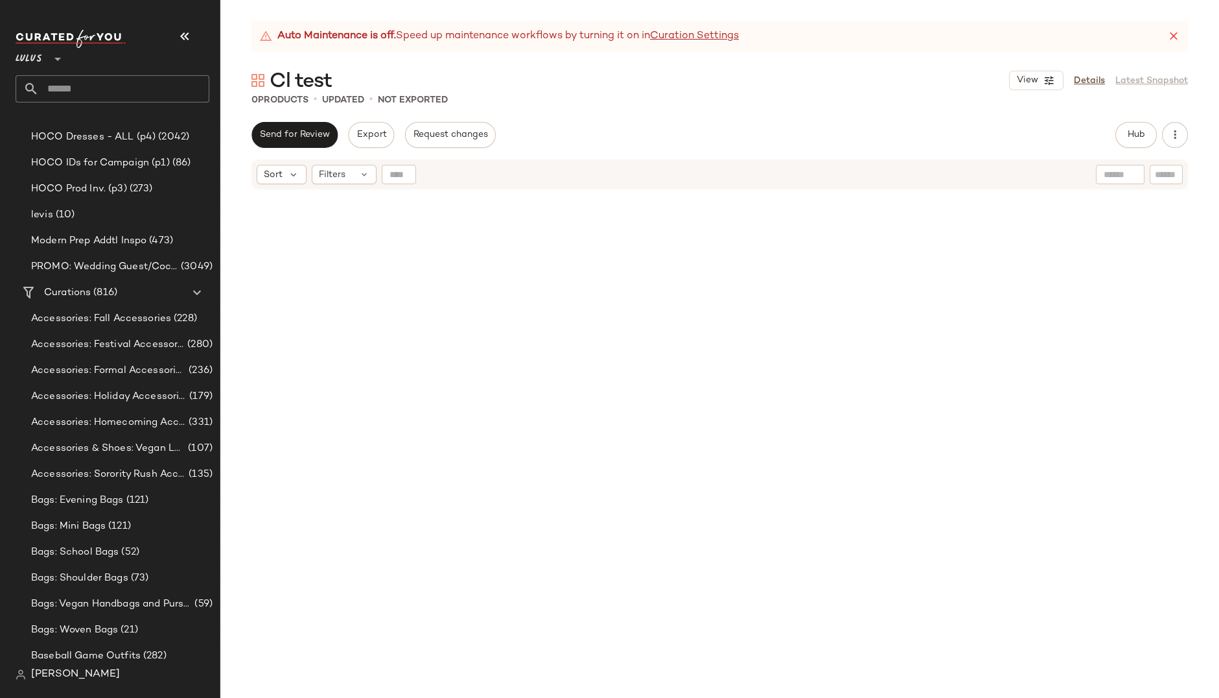
click at [334, 222] on div at bounding box center [719, 460] width 999 height 539
click at [457, 220] on div at bounding box center [720, 461] width 602 height 537
click at [390, 226] on div at bounding box center [719, 460] width 999 height 539
click at [456, 226] on div at bounding box center [720, 461] width 602 height 537
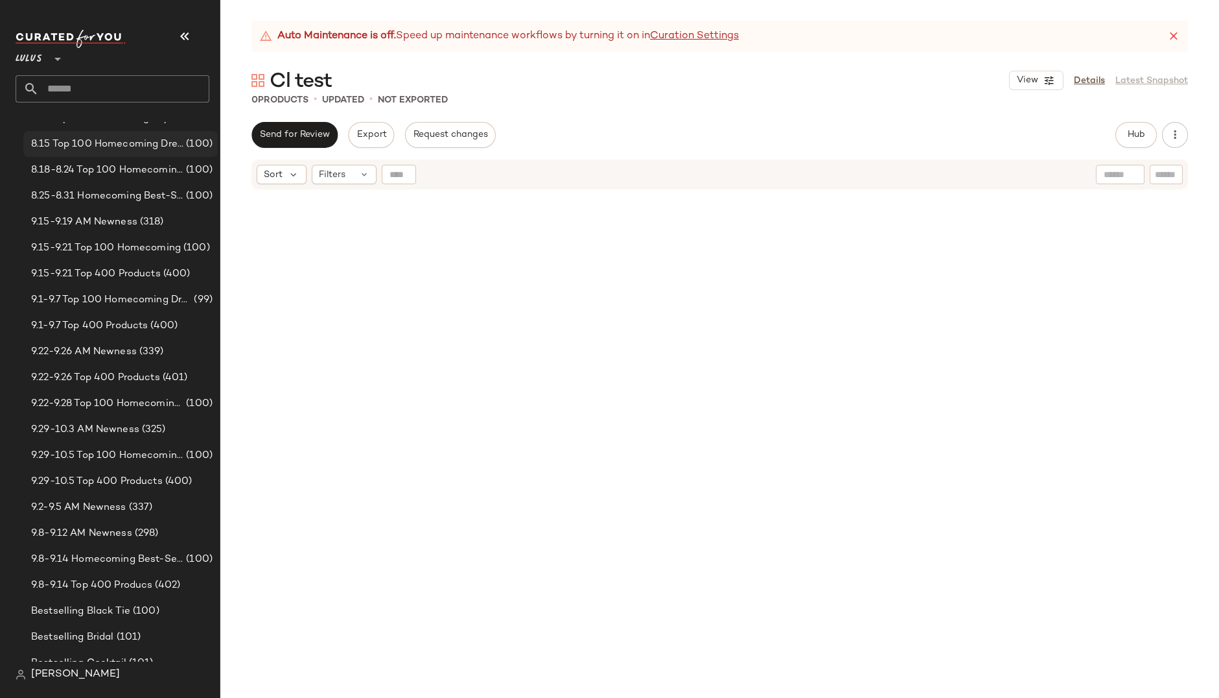
scroll to position [214, 0]
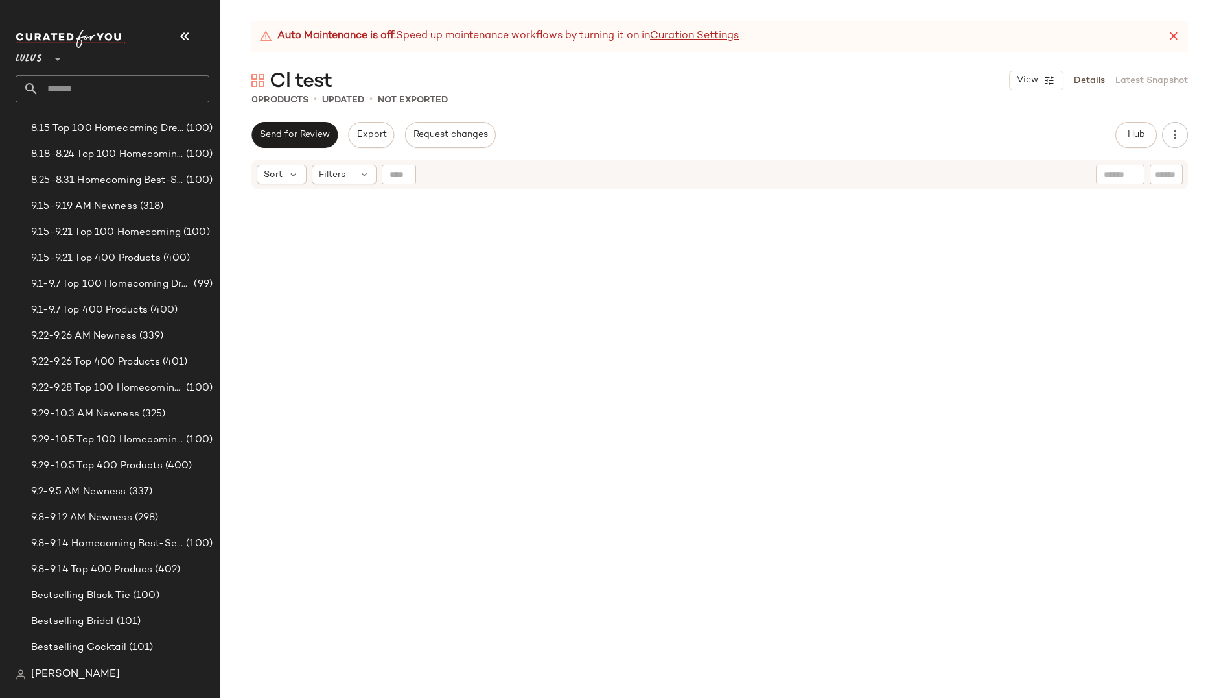
click at [381, 226] on div at bounding box center [719, 460] width 999 height 539
click at [352, 166] on div "Filters" at bounding box center [344, 174] width 65 height 19
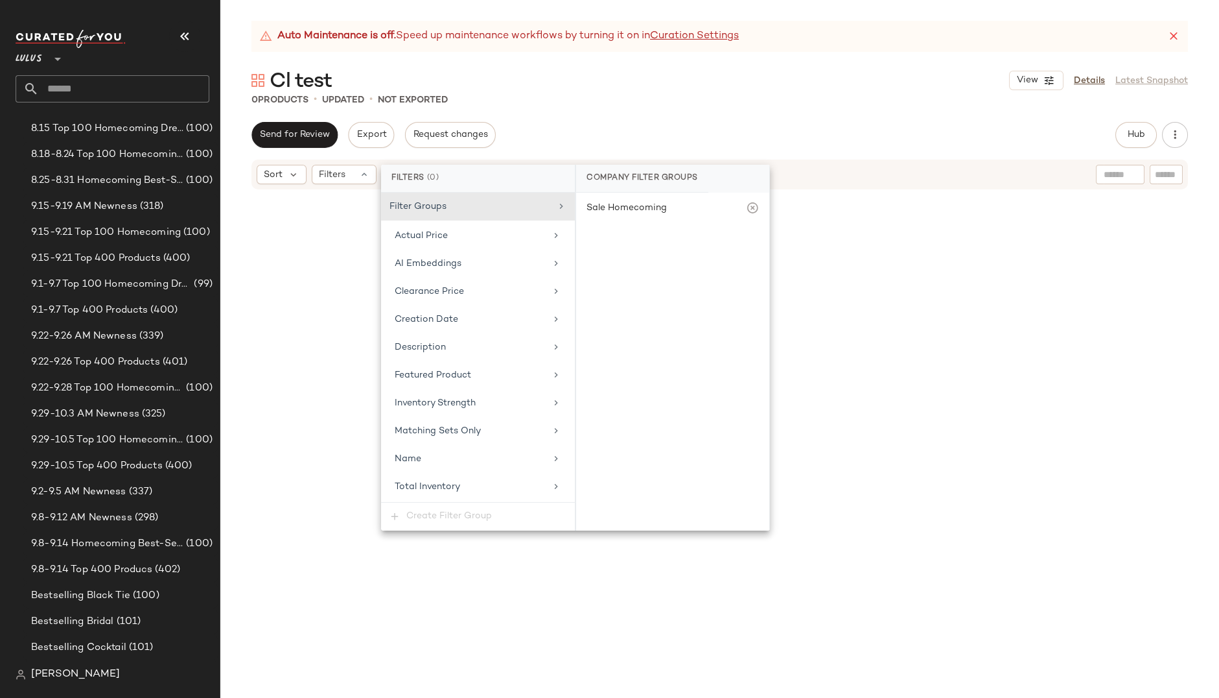
click at [346, 242] on div at bounding box center [719, 460] width 999 height 539
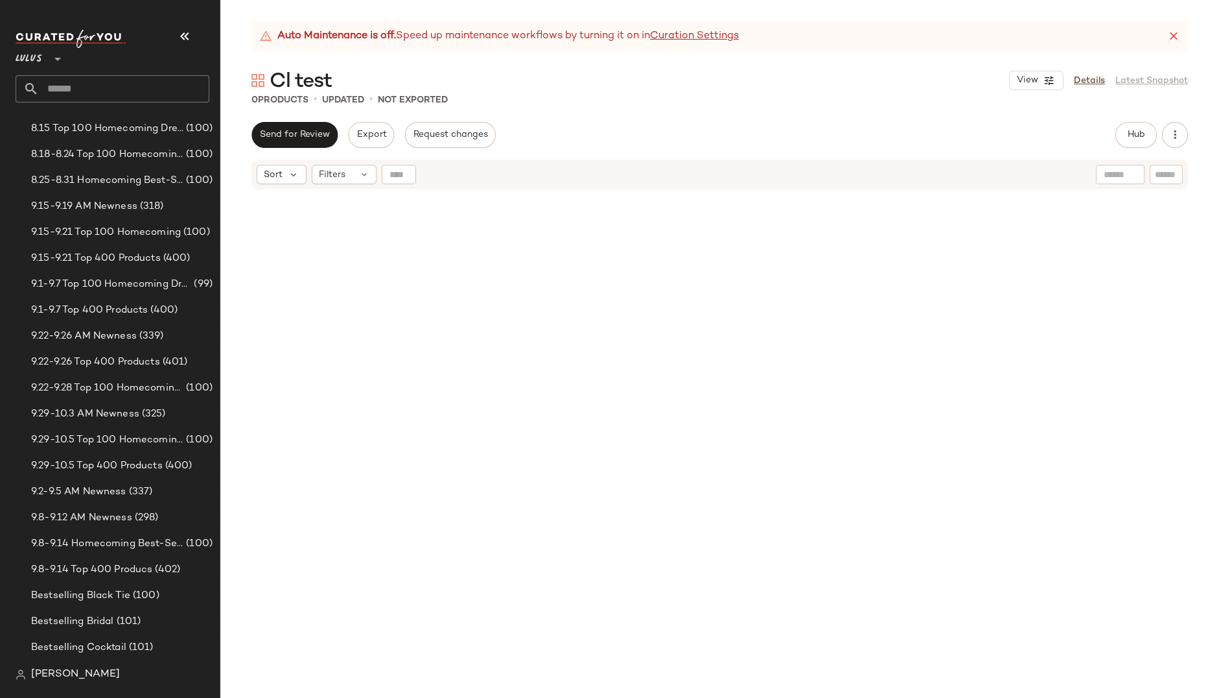
click at [429, 309] on div at bounding box center [720, 461] width 602 height 537
